Goal: Task Accomplishment & Management: Manage account settings

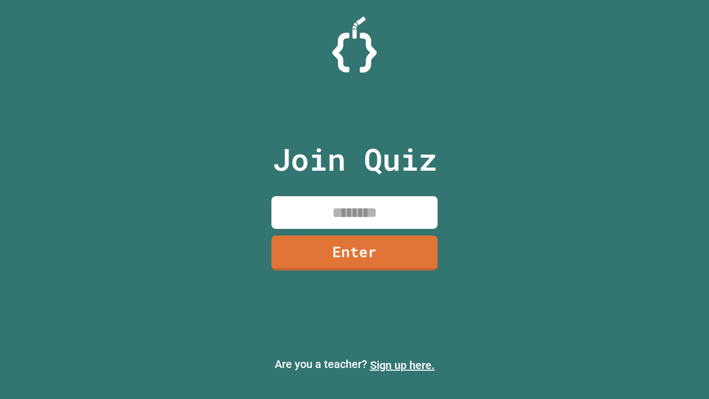
click at [402, 365] on link "Sign up here." at bounding box center [402, 365] width 65 height 13
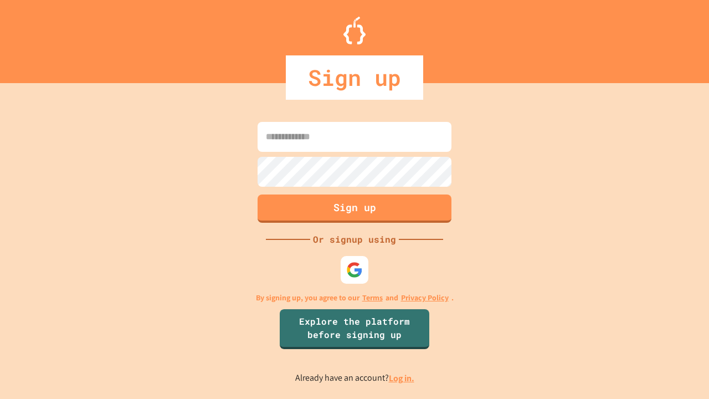
click at [402, 378] on link "Log in." at bounding box center [401, 378] width 25 height 12
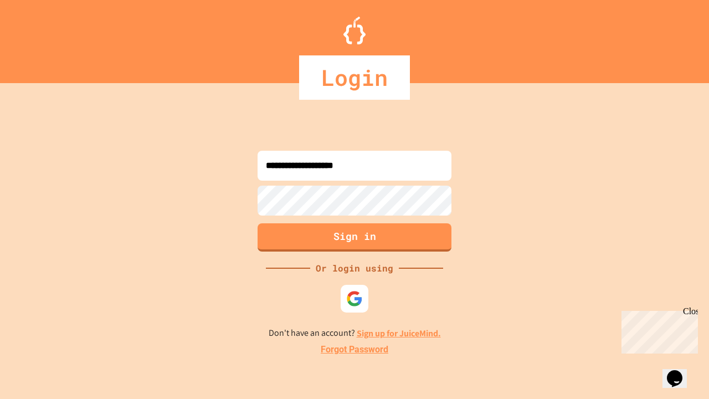
type input "**********"
